Goal: Information Seeking & Learning: Learn about a topic

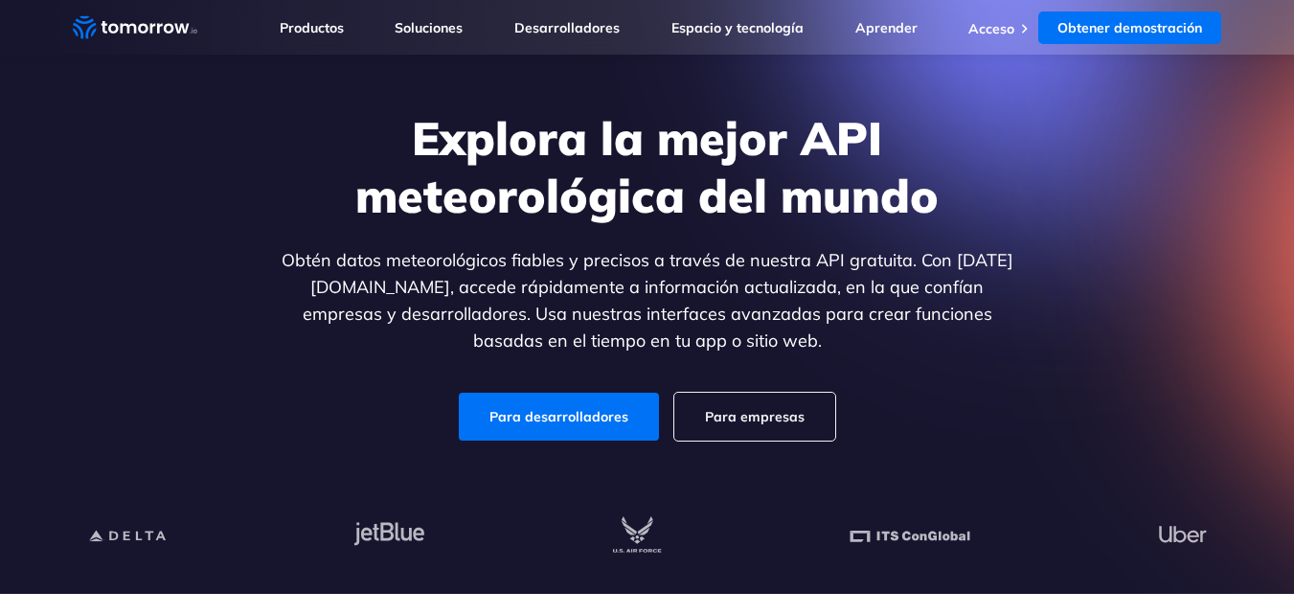
scroll to position [192, 0]
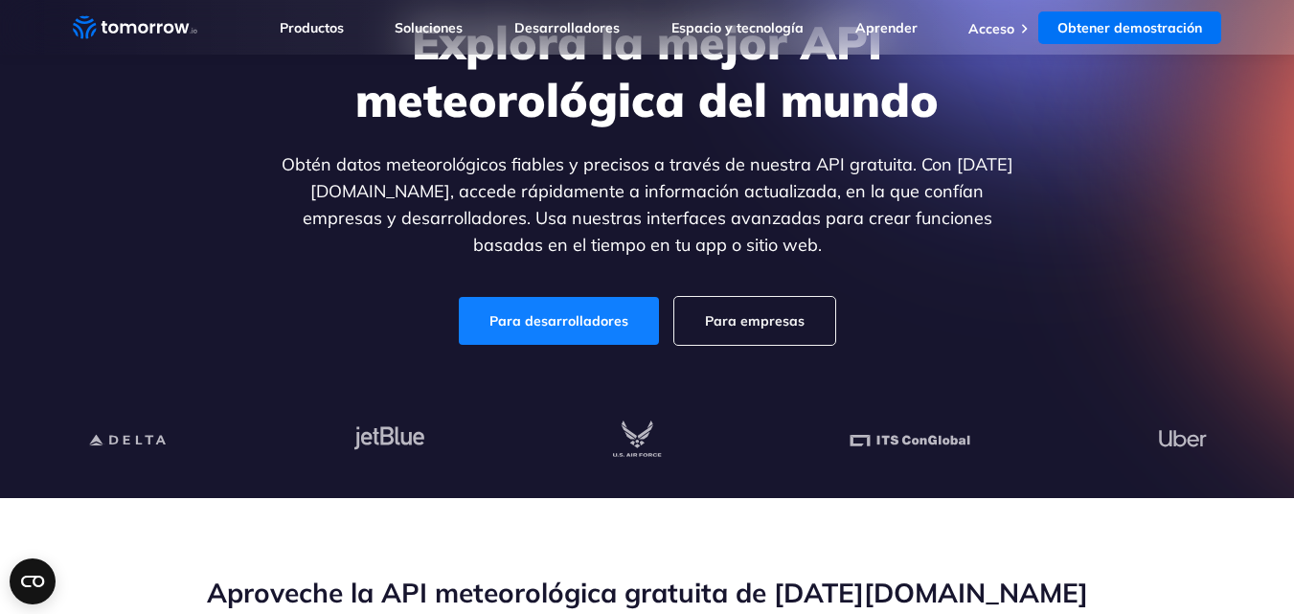
click at [573, 324] on font "Para desarrolladores" at bounding box center [558, 320] width 139 height 17
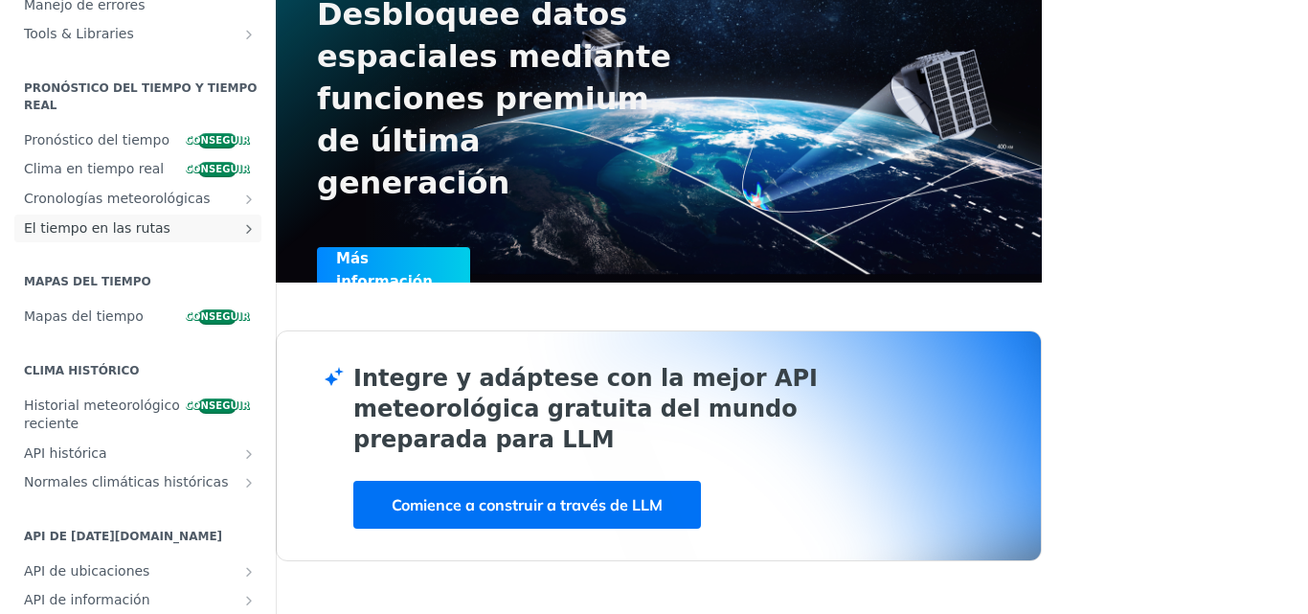
scroll to position [383, 0]
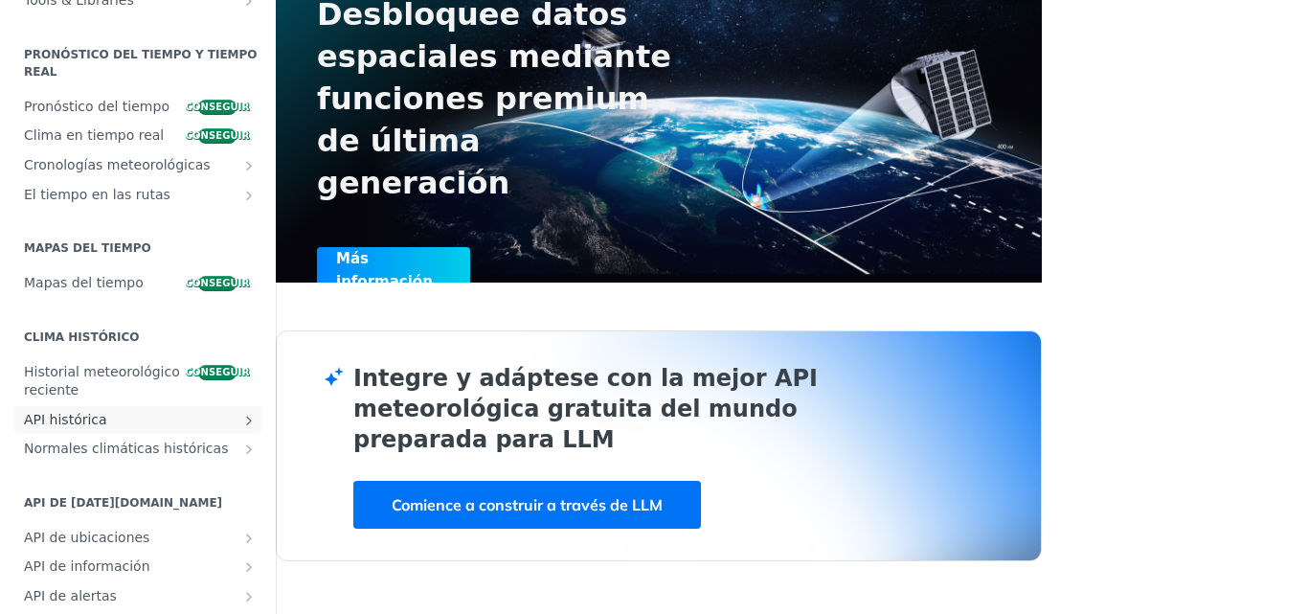
click at [76, 420] on font "API histórica" at bounding box center [65, 419] width 83 height 15
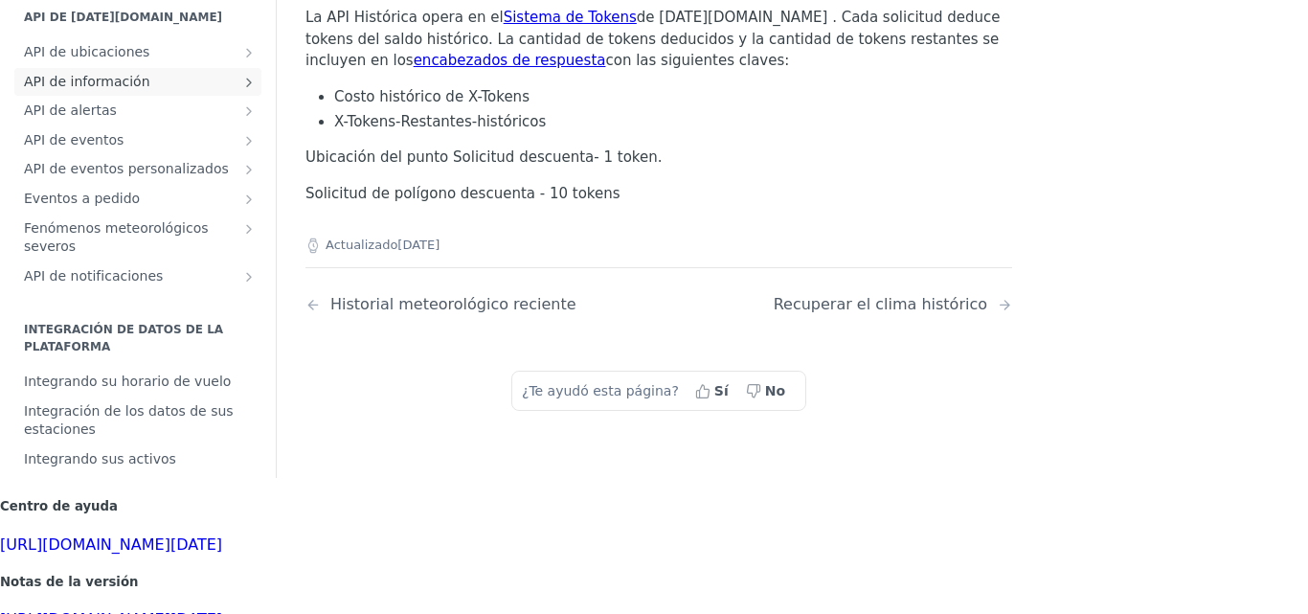
scroll to position [800, 0]
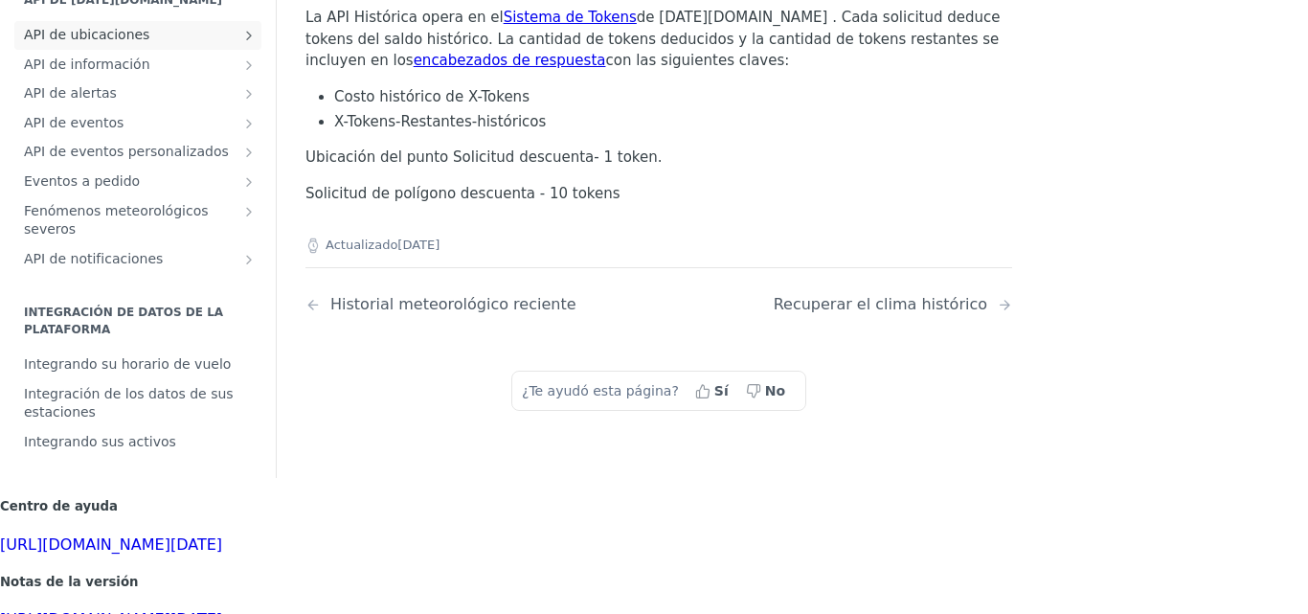
click at [82, 42] on font "API de ubicaciones" at bounding box center [86, 34] width 125 height 15
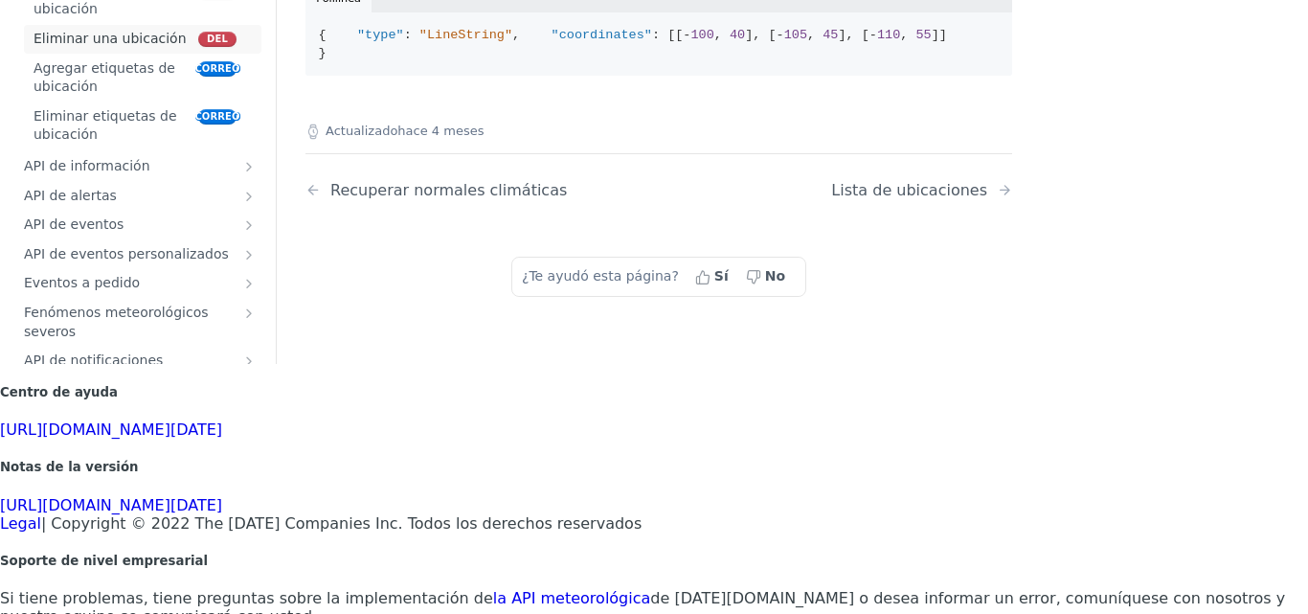
scroll to position [845, 0]
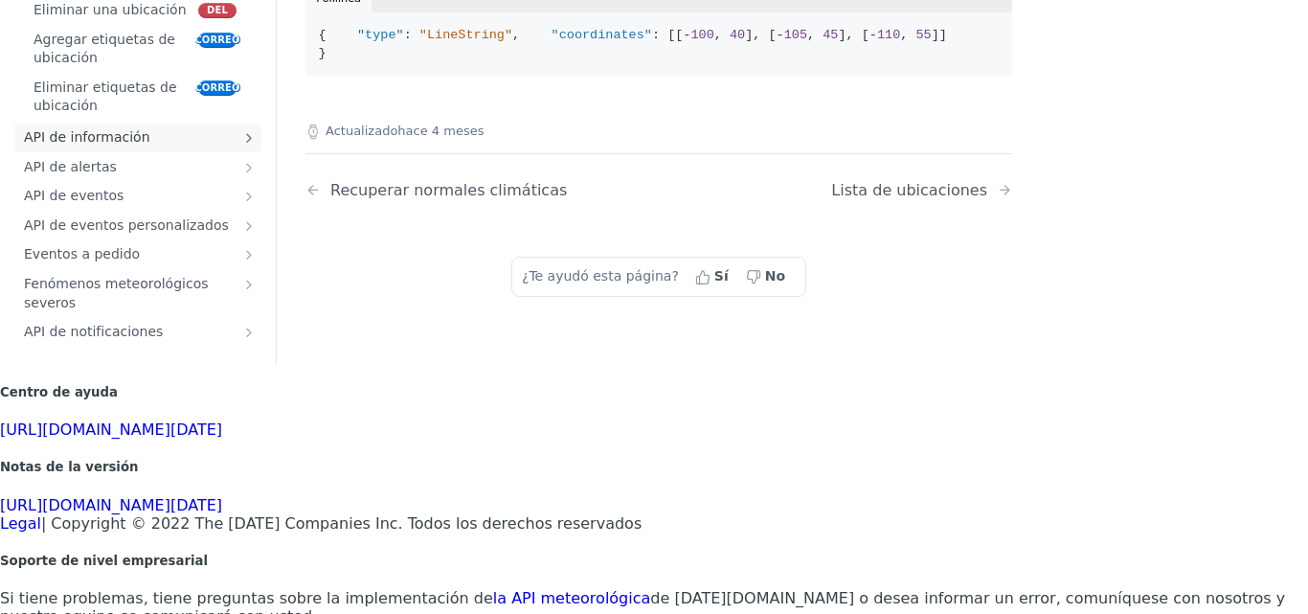
click at [80, 145] on font "API de información" at bounding box center [87, 136] width 126 height 15
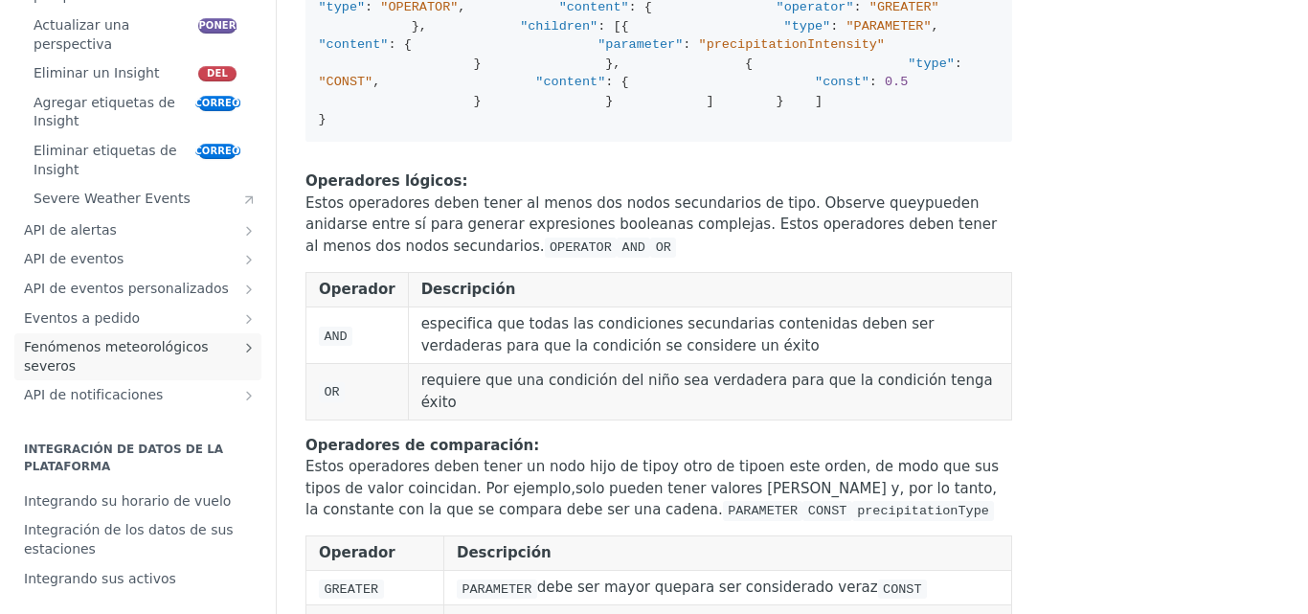
scroll to position [2969, 0]
